Goal: Task Accomplishment & Management: Use online tool/utility

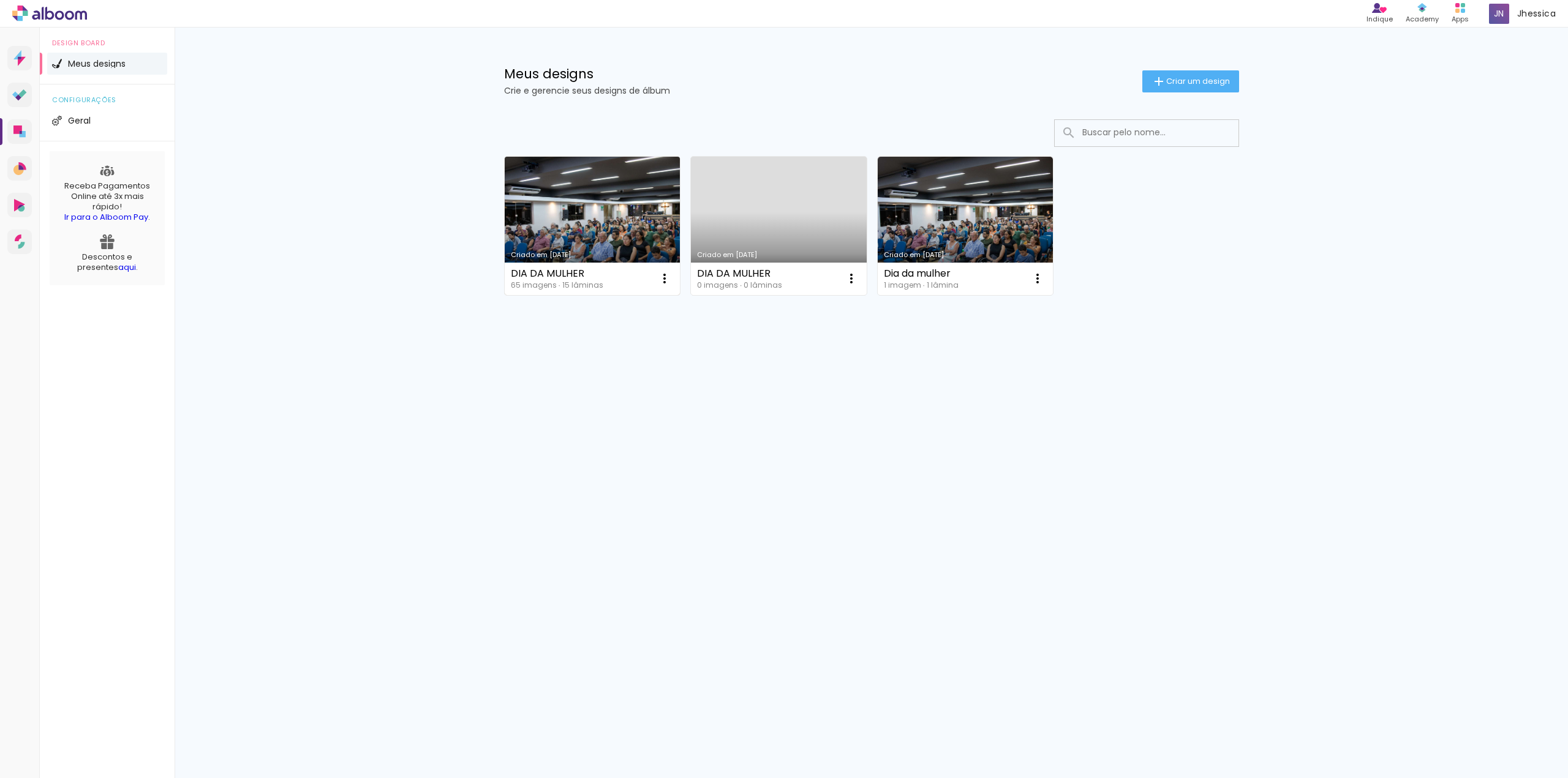
click at [606, 216] on link "Criado em [DATE]" at bounding box center [593, 226] width 176 height 138
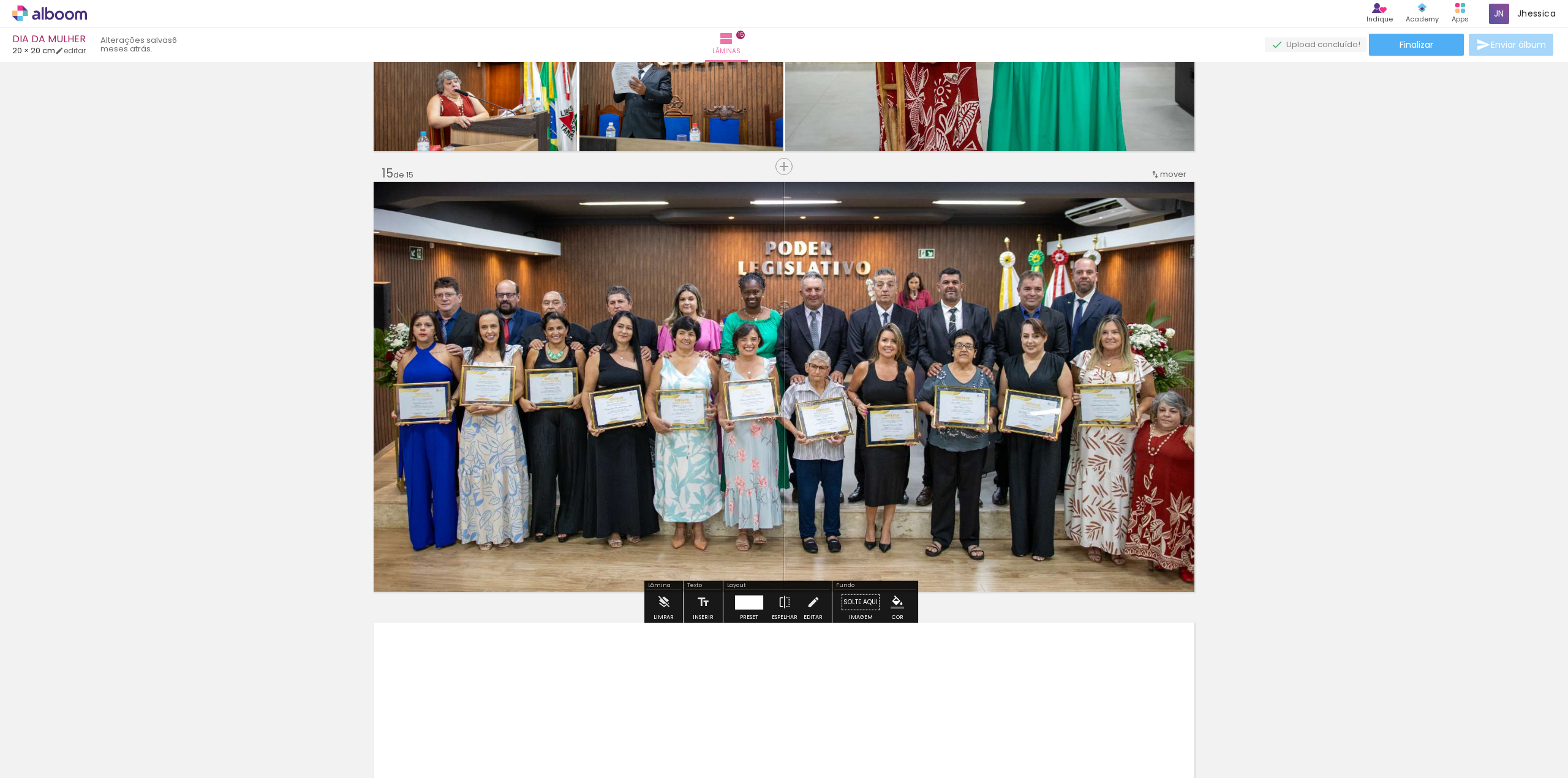
scroll to position [6061, 0]
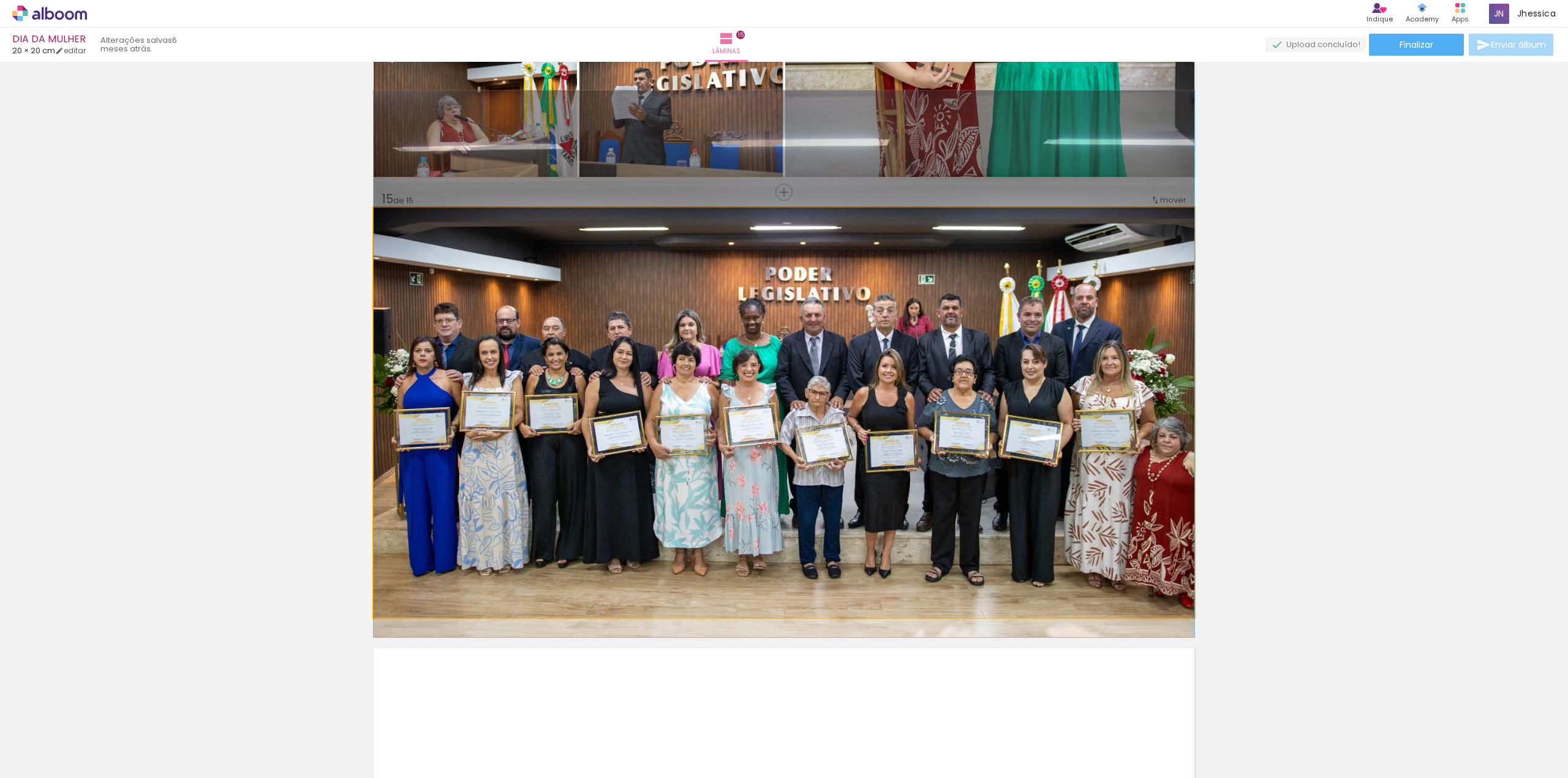
click at [865, 467] on quentale-photo at bounding box center [784, 412] width 820 height 410
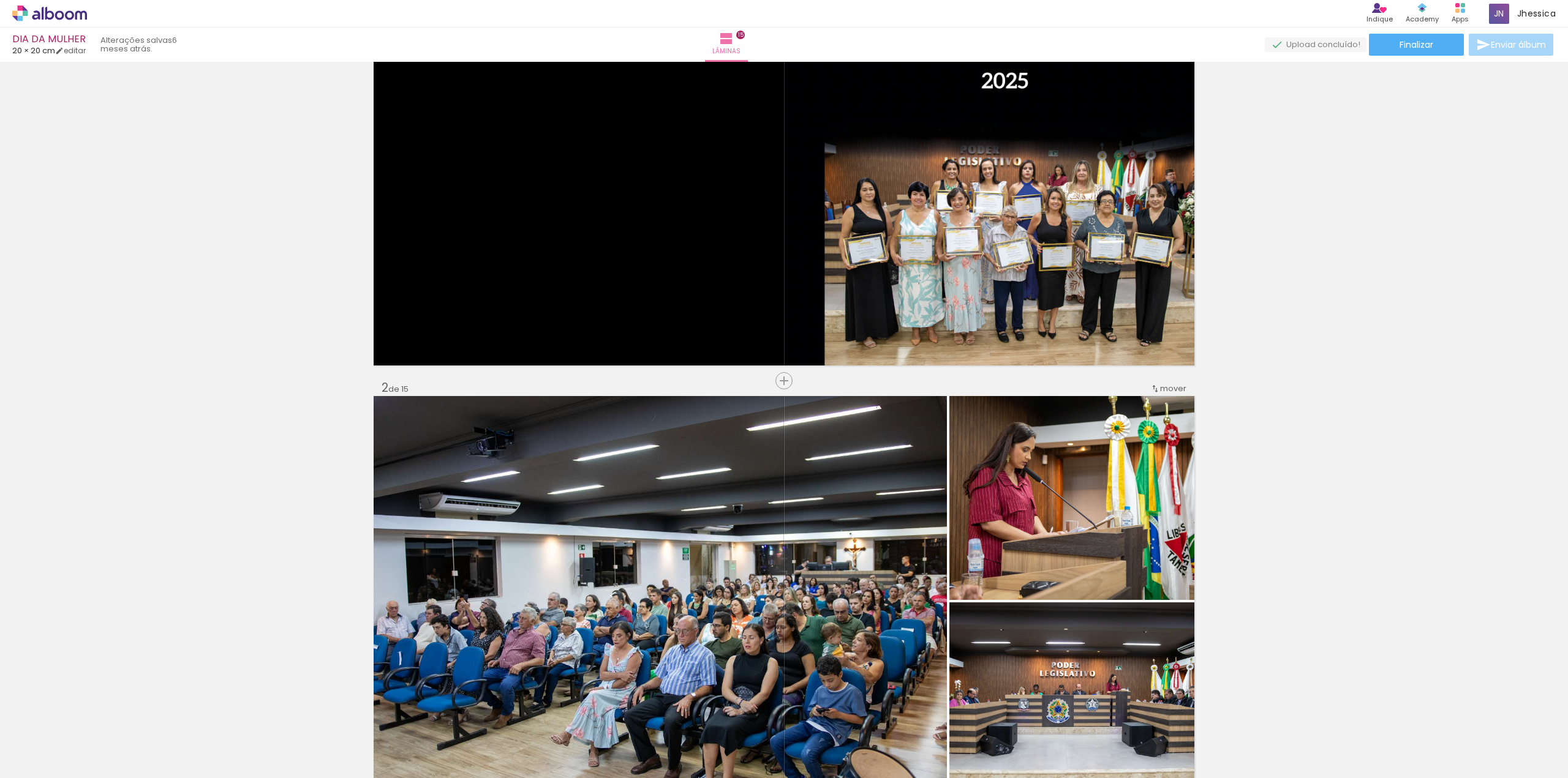
scroll to position [0, 0]
